Goal: Task Accomplishment & Management: Use online tool/utility

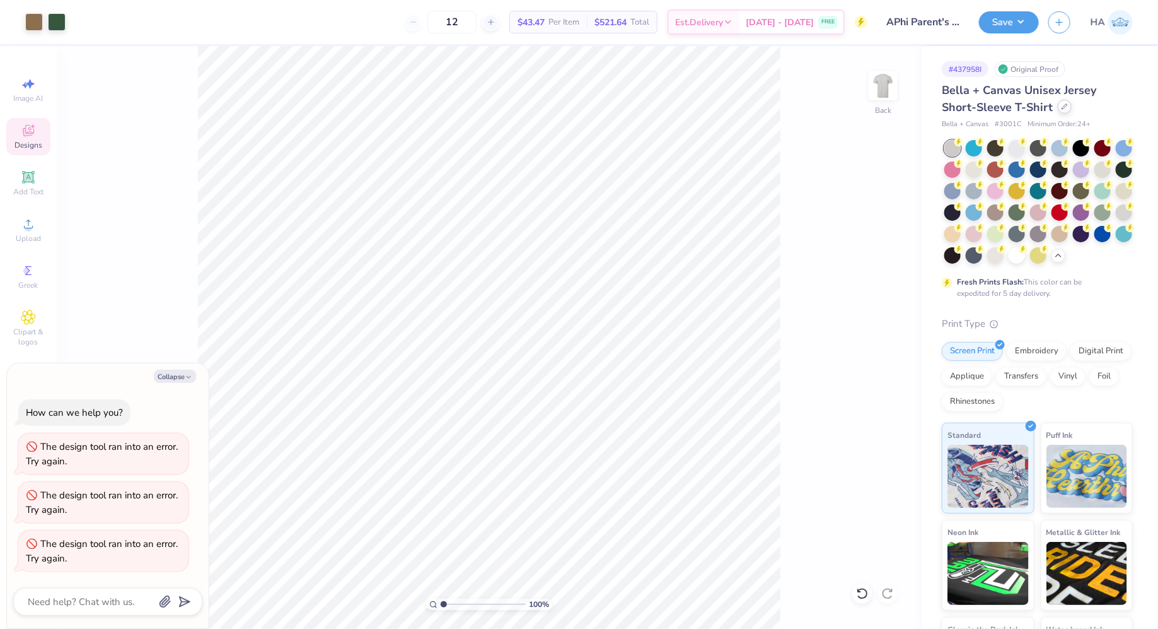
click at [1062, 105] on icon at bounding box center [1065, 106] width 6 height 6
type textarea "x"
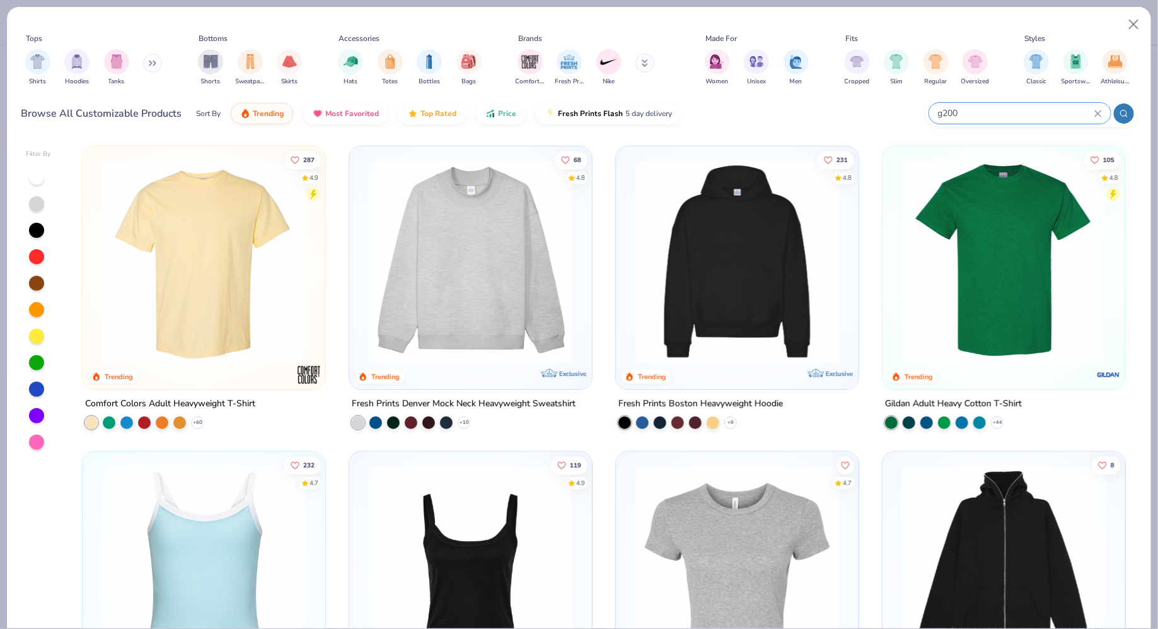
click at [1002, 114] on input "g200" at bounding box center [1016, 113] width 158 height 14
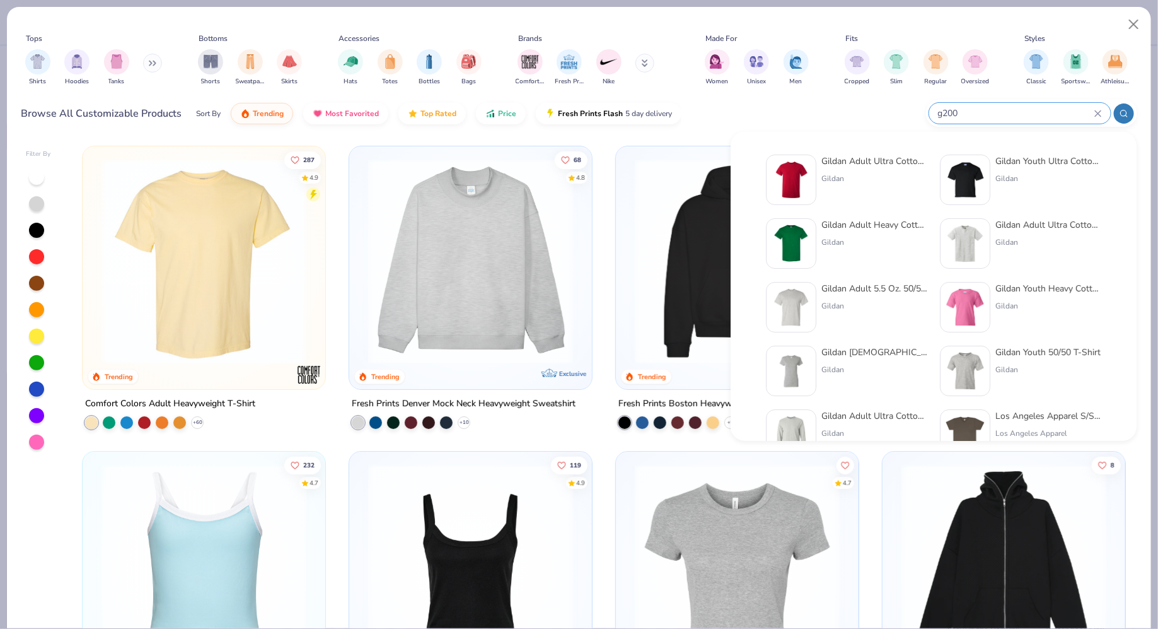
click at [1002, 114] on input "g200" at bounding box center [1016, 113] width 158 height 14
paste input "PC78HSale"
type input "g200 PC78HSale"
paste input "PC78HSale"
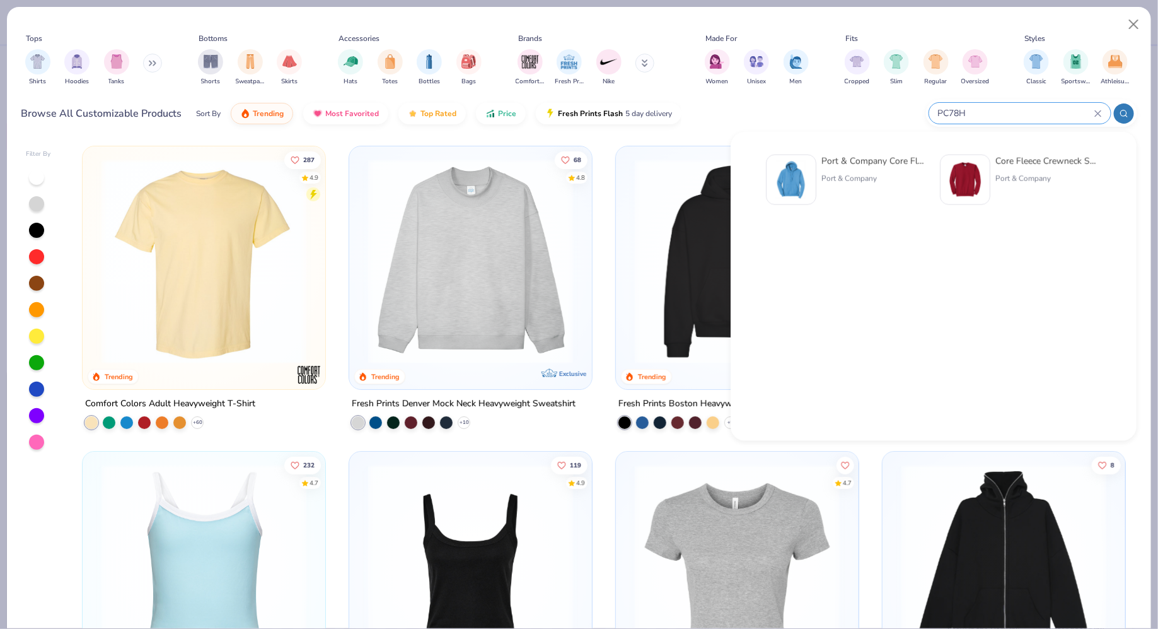
type input "PC78H"
click at [857, 173] on div "Port & Company" at bounding box center [874, 178] width 106 height 11
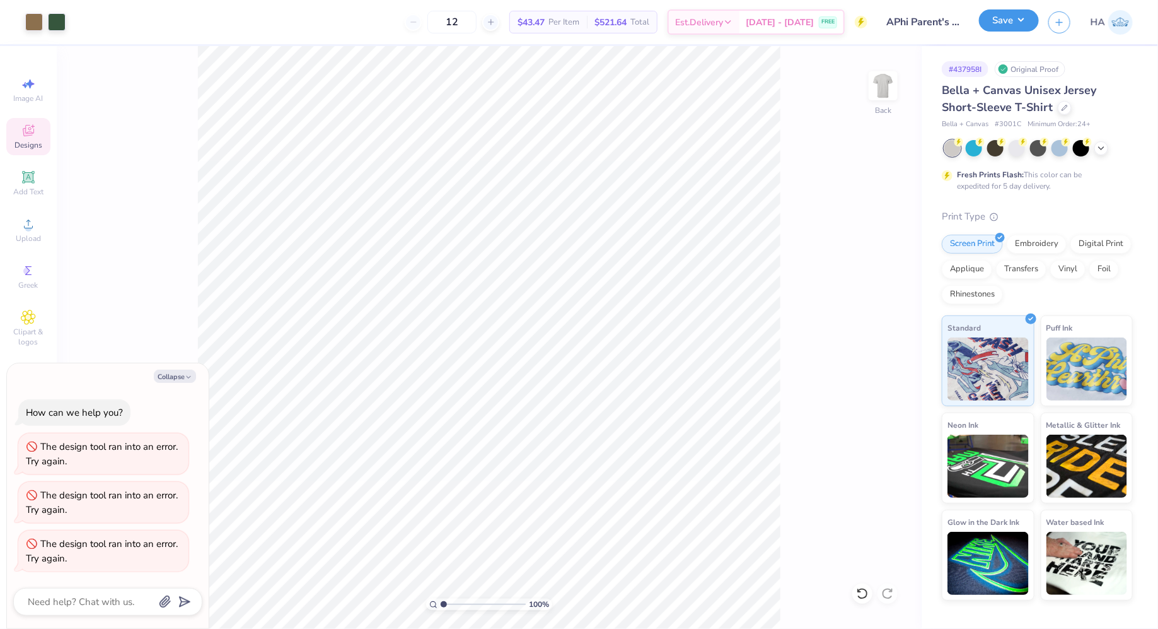
click at [1012, 21] on button "Save" at bounding box center [1009, 20] width 60 height 22
type textarea "x"
click at [1058, 109] on div at bounding box center [1065, 107] width 14 height 14
type textarea "x"
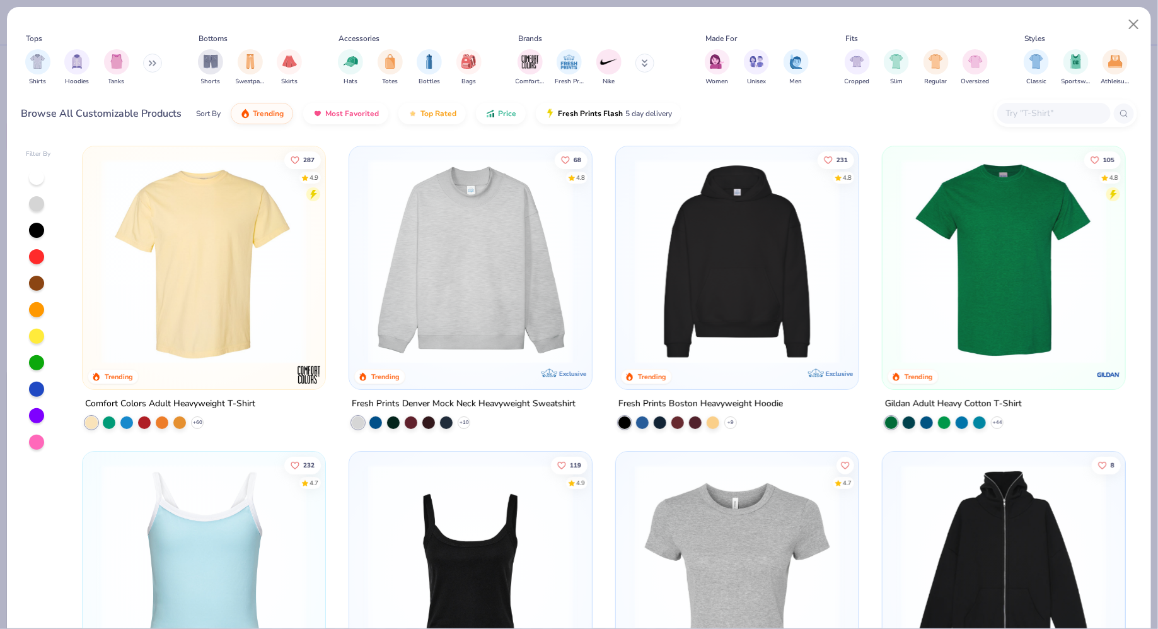
click at [1024, 118] on input "text" at bounding box center [1053, 113] width 97 height 14
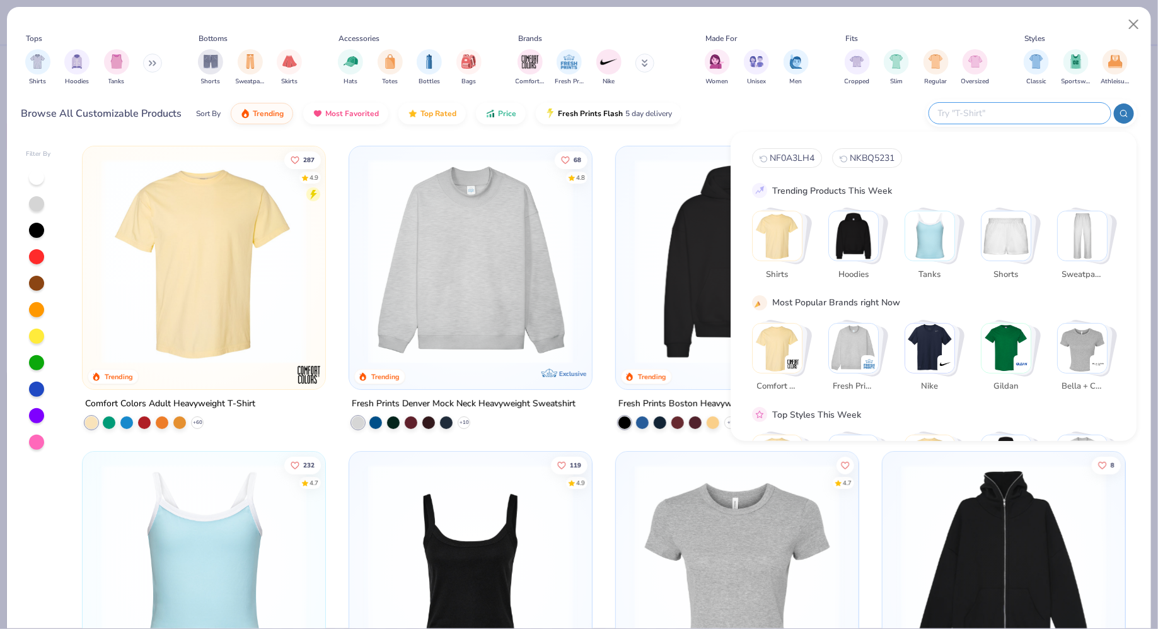
paste input "PC54"
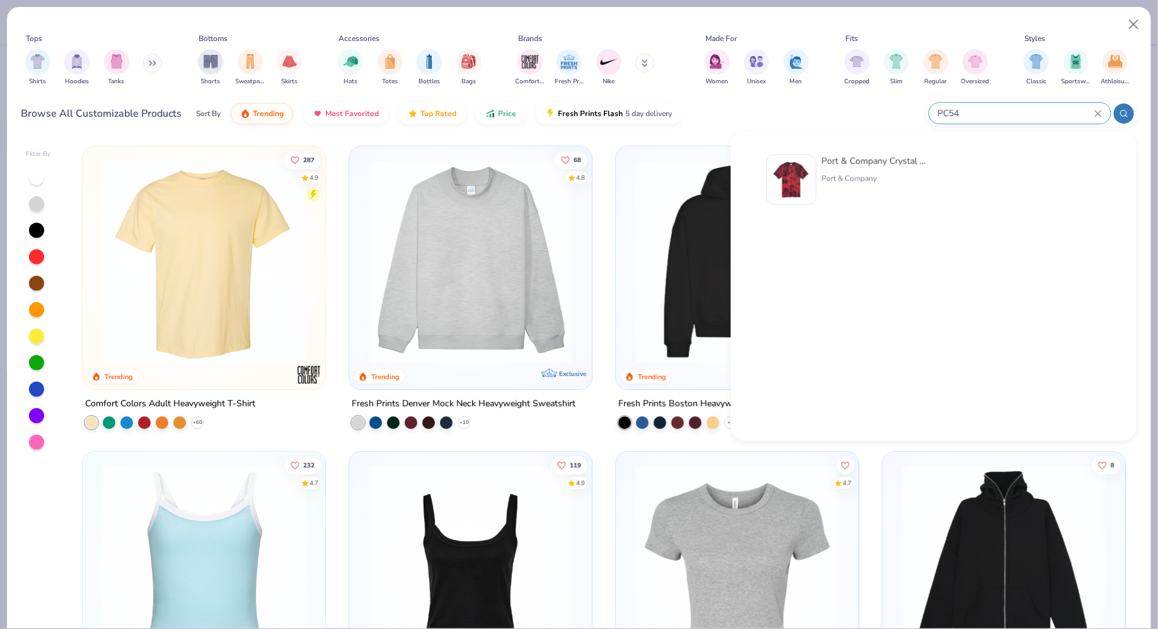
type input "PC54"
click at [878, 163] on div "Port & Company Crystal Tie-Dye Tee" at bounding box center [874, 160] width 106 height 13
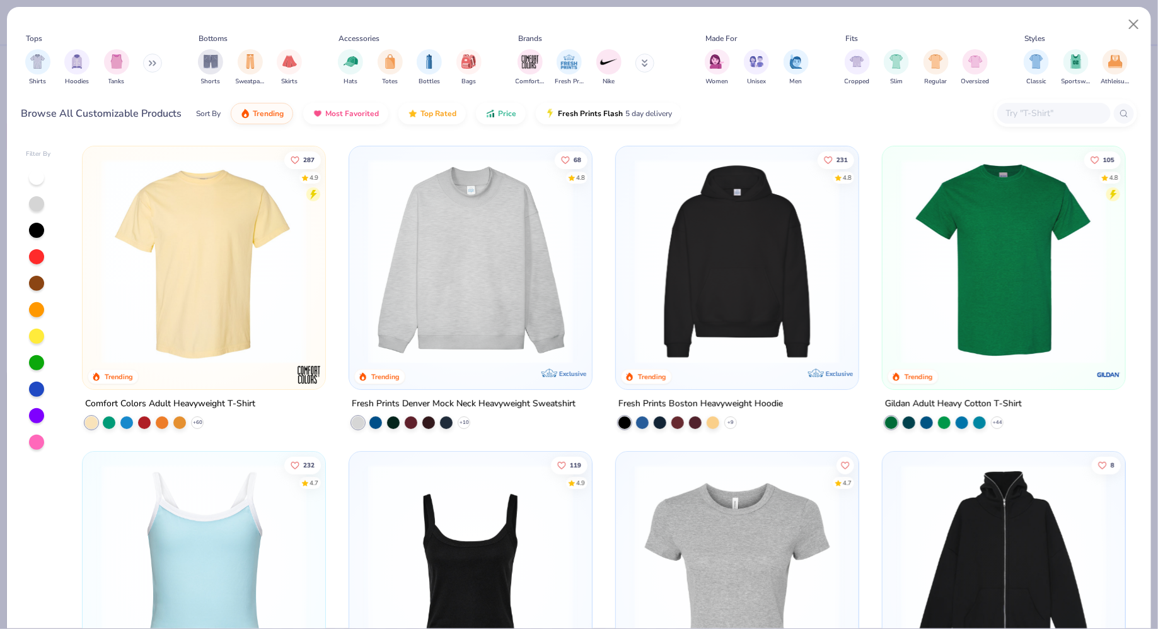
type textarea "x"
click at [1067, 109] on input "text" at bounding box center [1053, 113] width 97 height 14
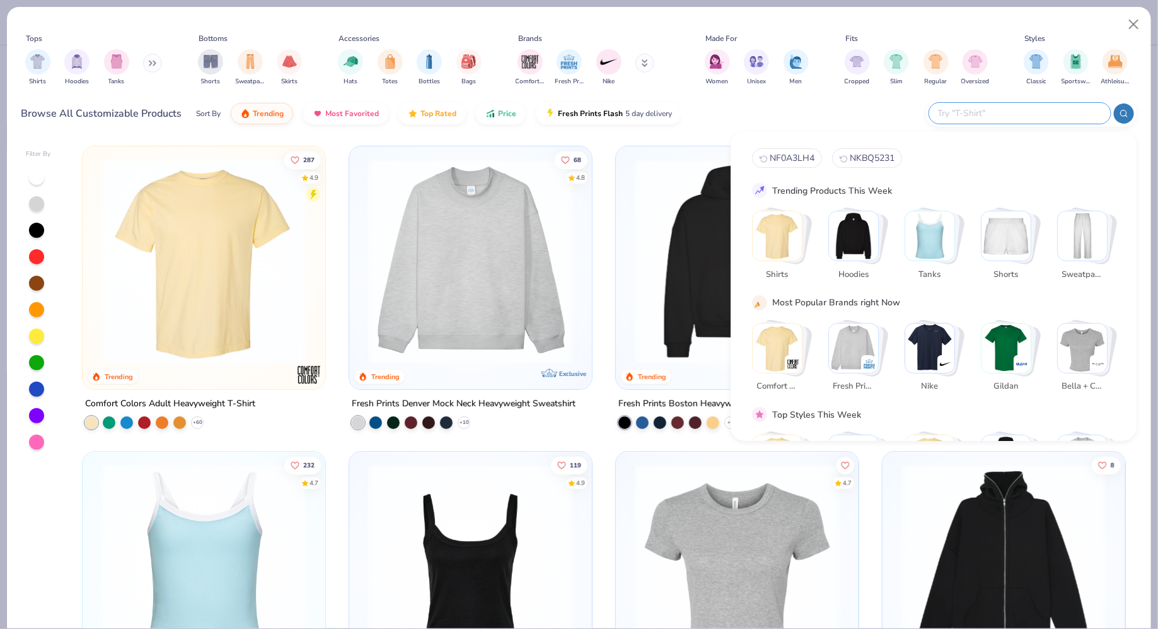
paste input "PC54"
type input "PC54"
